Goal: Information Seeking & Learning: Check status

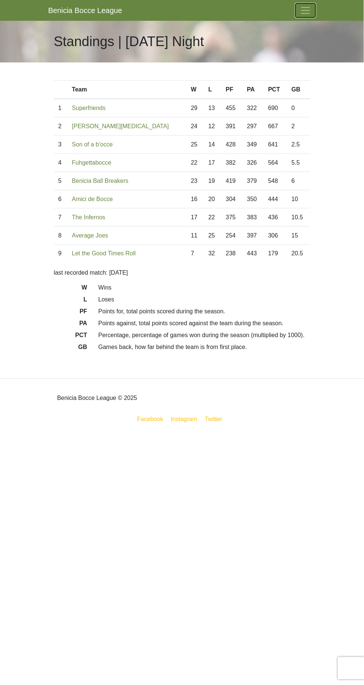
click at [310, 9] on span "Toggle navigation" at bounding box center [305, 10] width 11 height 11
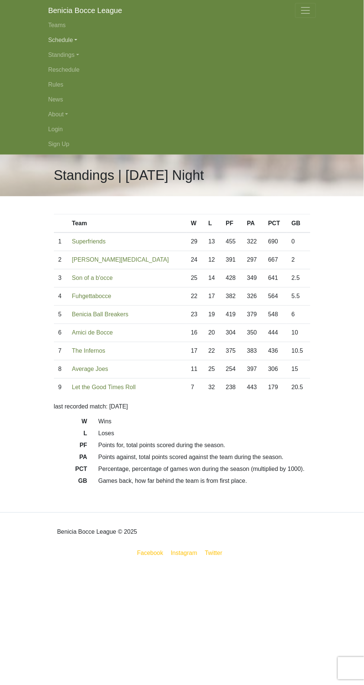
click at [73, 39] on link "Schedule" at bounding box center [182, 40] width 268 height 15
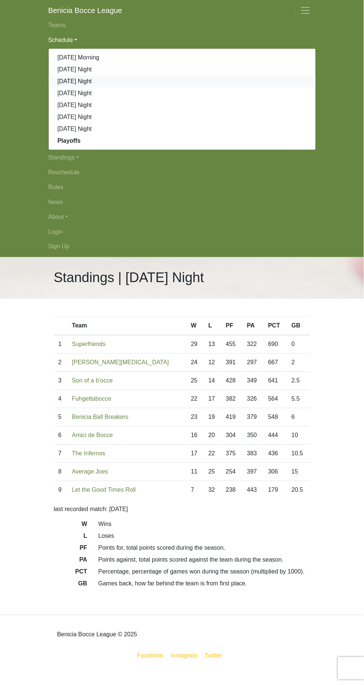
click at [88, 84] on link "[DATE] Night" at bounding box center [182, 81] width 267 height 12
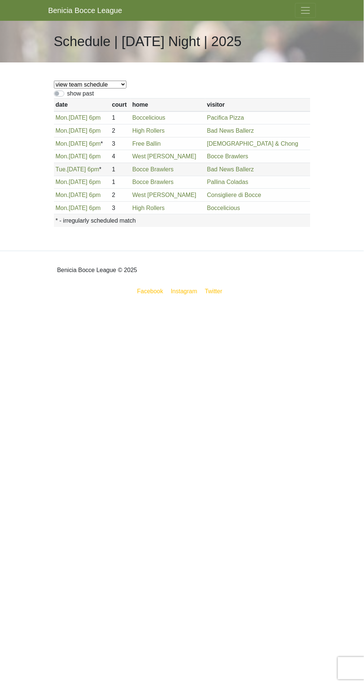
click at [307, 10] on span "Toggle navigation" at bounding box center [305, 10] width 11 height 11
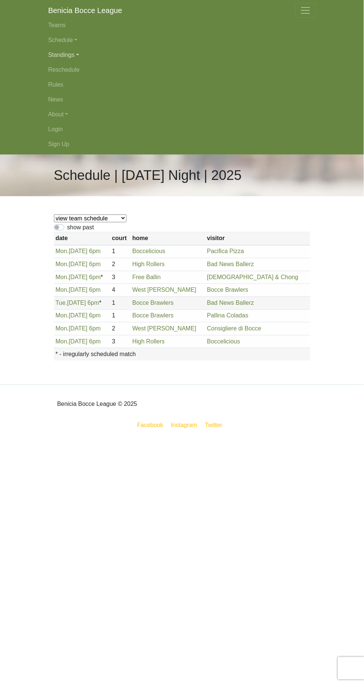
click at [74, 57] on link "Standings" at bounding box center [182, 55] width 268 height 15
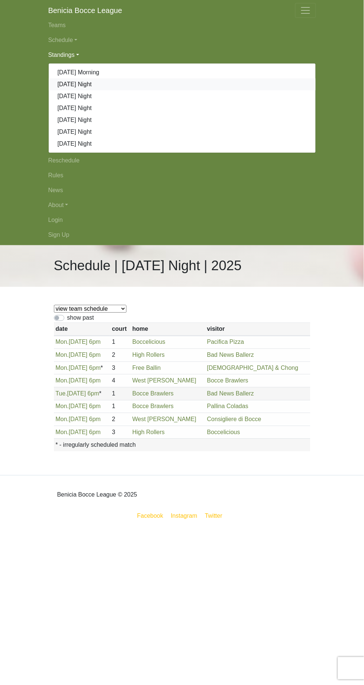
click at [89, 87] on link "[DATE] Night" at bounding box center [182, 84] width 267 height 12
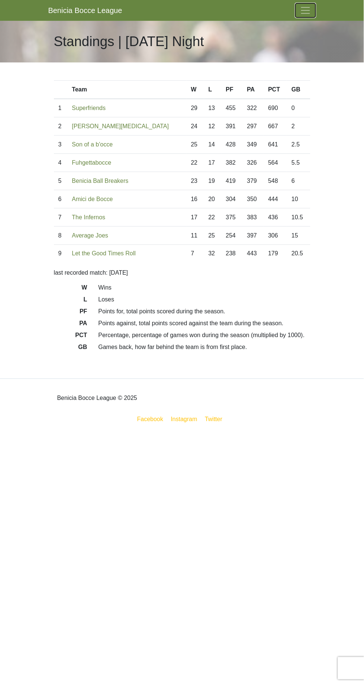
click at [310, 14] on span "Toggle navigation" at bounding box center [305, 10] width 11 height 11
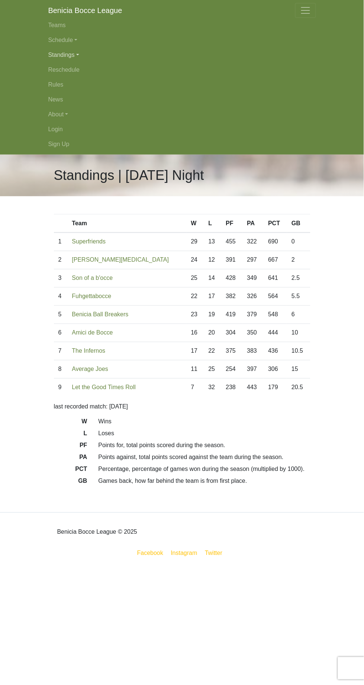
click at [74, 59] on link "Standings" at bounding box center [182, 55] width 268 height 15
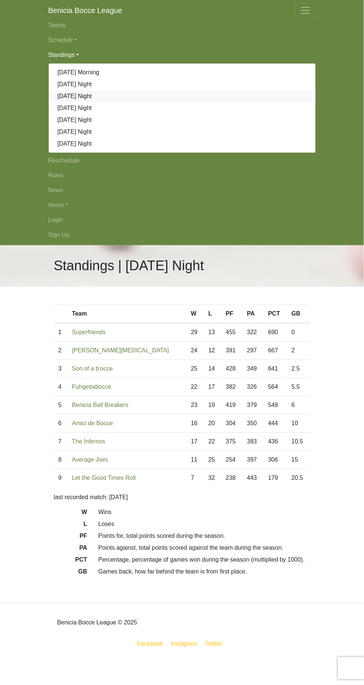
click at [87, 98] on link "[DATE] Night" at bounding box center [182, 96] width 267 height 12
